Goal: Information Seeking & Learning: Learn about a topic

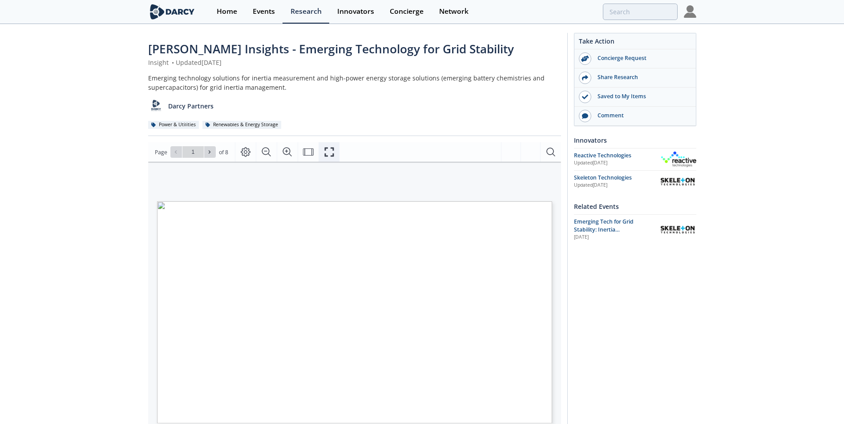
click at [327, 153] on icon "Fullscreen" at bounding box center [329, 152] width 11 height 11
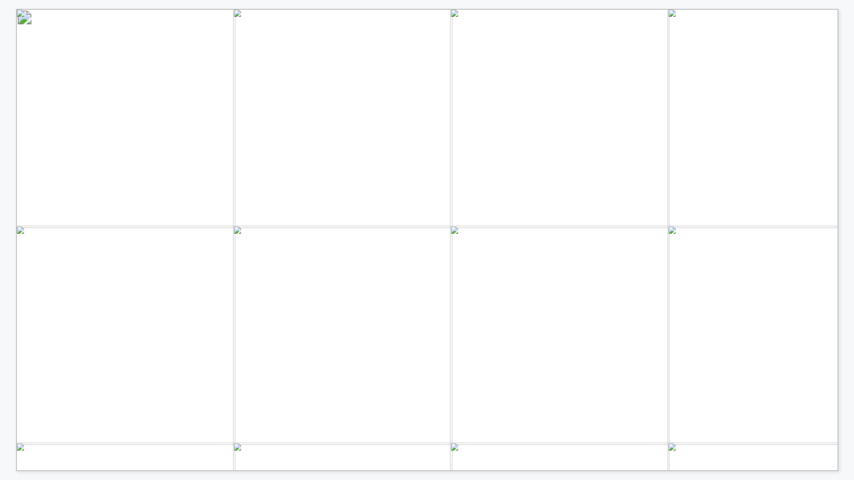
click at [79, 190] on span "CurrENTDOEENTSO-EENTSO-EEPRIERCOTESIGFingridGlobal PSTIEAIEEENPSNRELNRELNRELNRE…" at bounding box center [339, 455] width 538 height 8
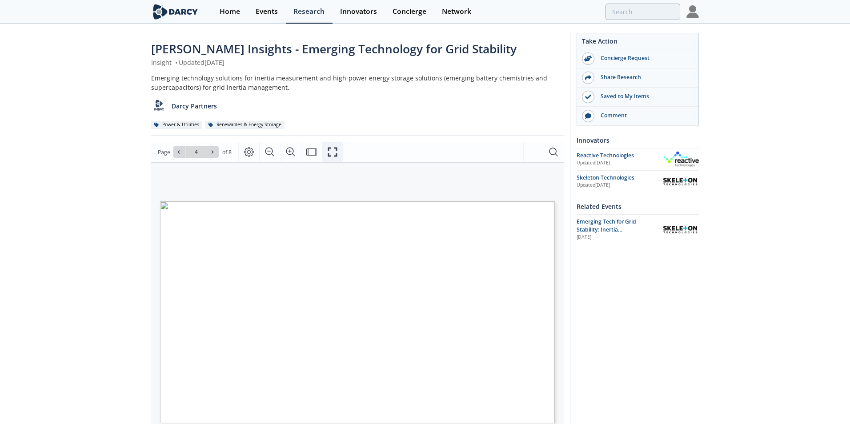
click at [333, 154] on icon "Fullscreen" at bounding box center [332, 152] width 11 height 11
